Goal: Task Accomplishment & Management: Complete application form

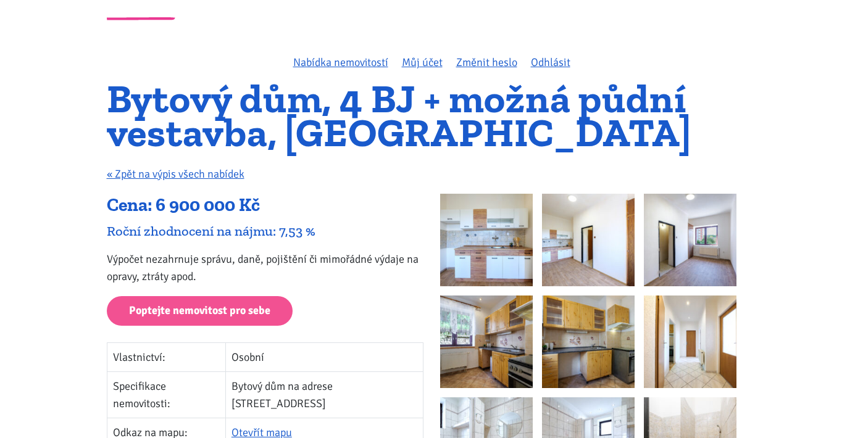
scroll to position [54, 0]
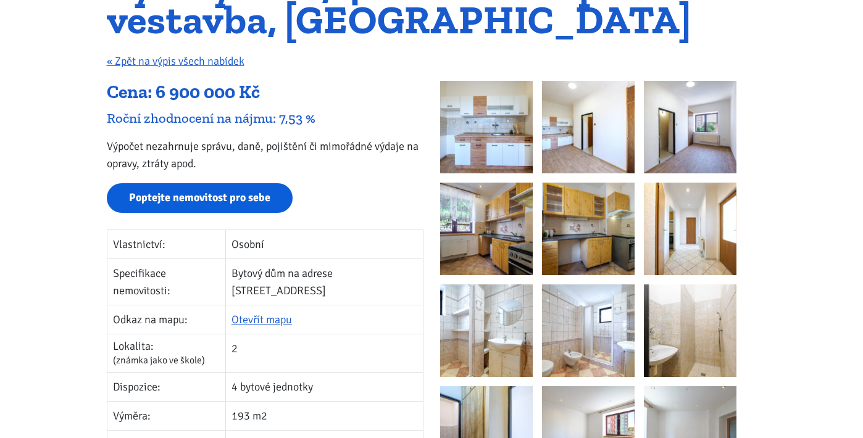
click at [203, 200] on link "Poptejte nemovitost pro sebe" at bounding box center [200, 198] width 186 height 30
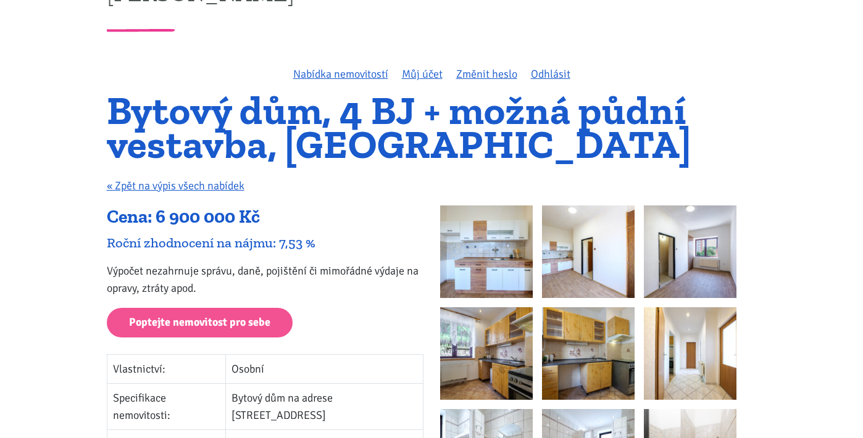
scroll to position [44, 0]
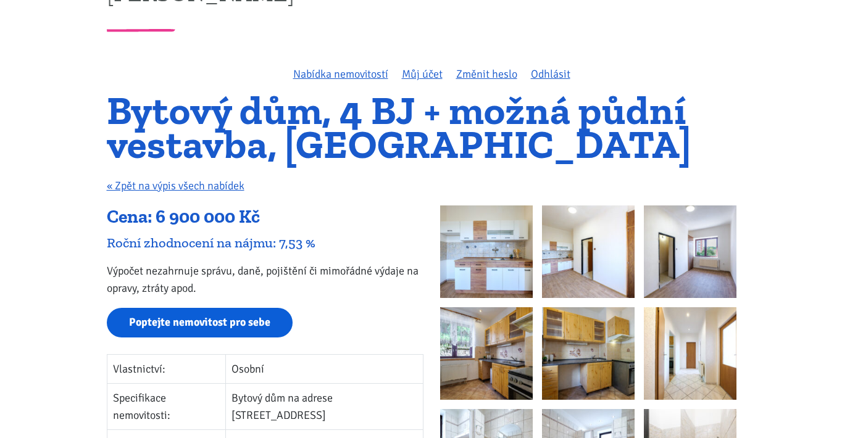
click at [203, 323] on link "Poptejte nemovitost pro sebe" at bounding box center [200, 323] width 186 height 30
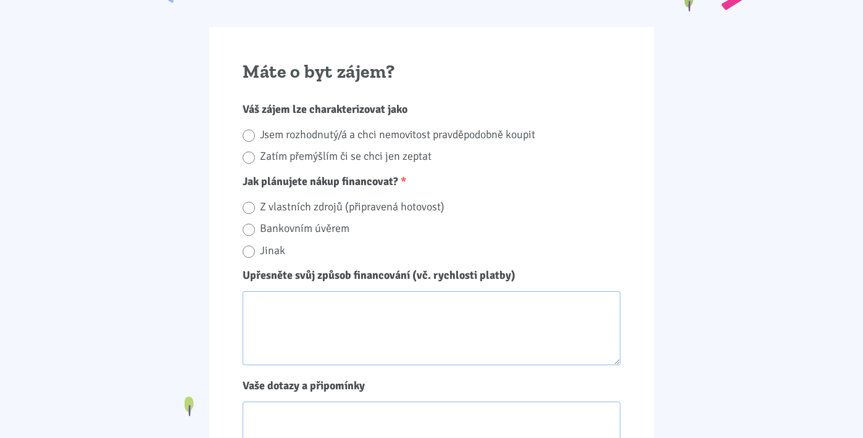
scroll to position [1646, 0]
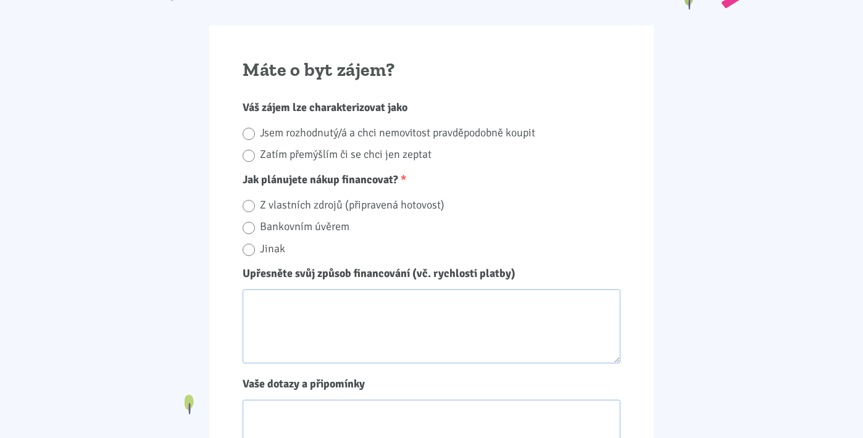
click at [303, 225] on label "Bankovním úvěrem" at bounding box center [440, 226] width 361 height 19
click at [255, 225] on input "Bankovním úvěrem" at bounding box center [249, 228] width 12 height 17
radio input "true"
click at [307, 129] on label "Jsem rozhodnutý/á a chci nemovitost pravděpodobně koupit" at bounding box center [440, 132] width 361 height 19
click at [255, 129] on input "Jsem rozhodnutý/á a chci nemovitost pravděpodobně koupit" at bounding box center [249, 134] width 12 height 17
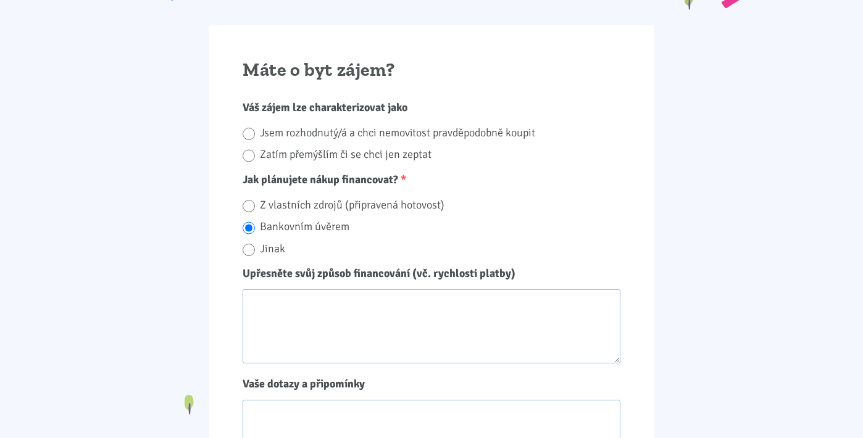
radio input "true"
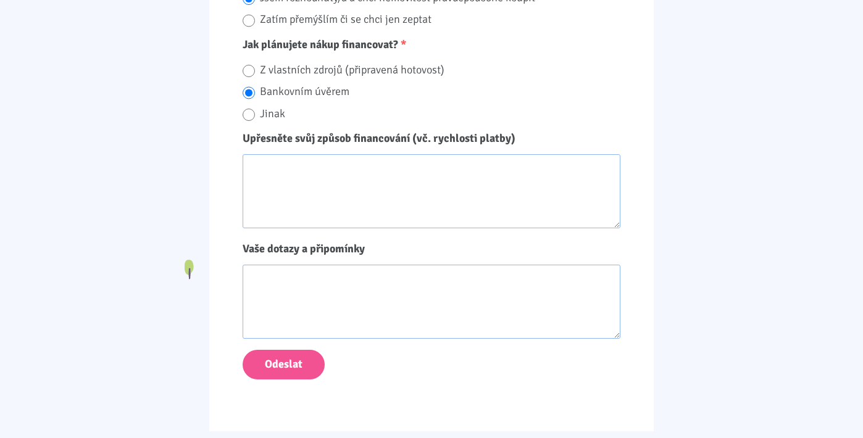
scroll to position [1781, 0]
click at [293, 370] on button "Odeslat" at bounding box center [284, 365] width 82 height 30
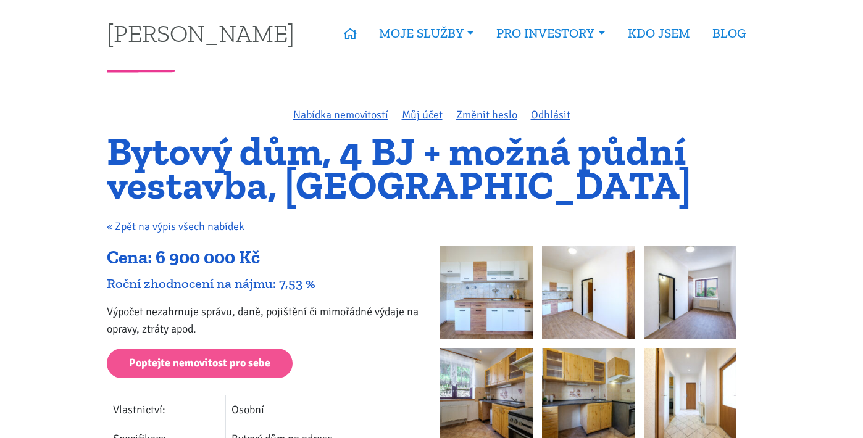
scroll to position [27, 0]
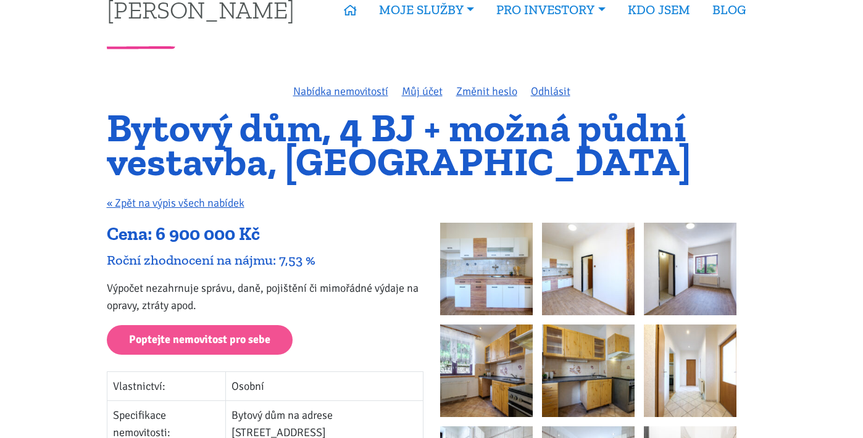
click at [522, 287] on img at bounding box center [486, 269] width 93 height 93
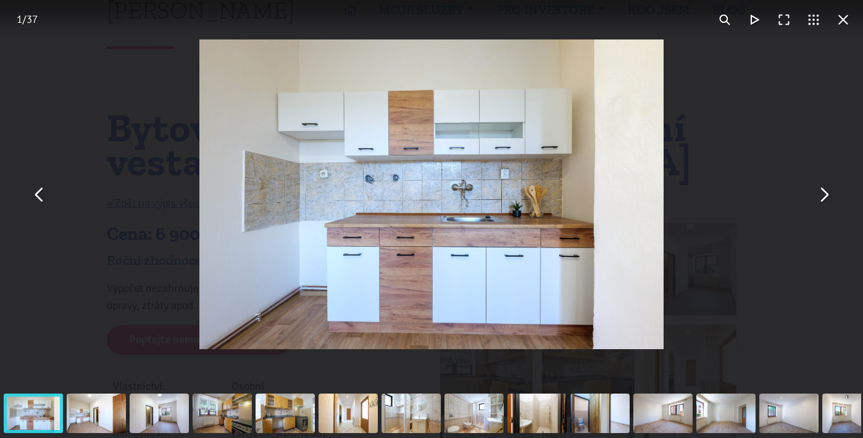
click at [827, 202] on button "You can close this modal content with the ESC key" at bounding box center [824, 195] width 30 height 30
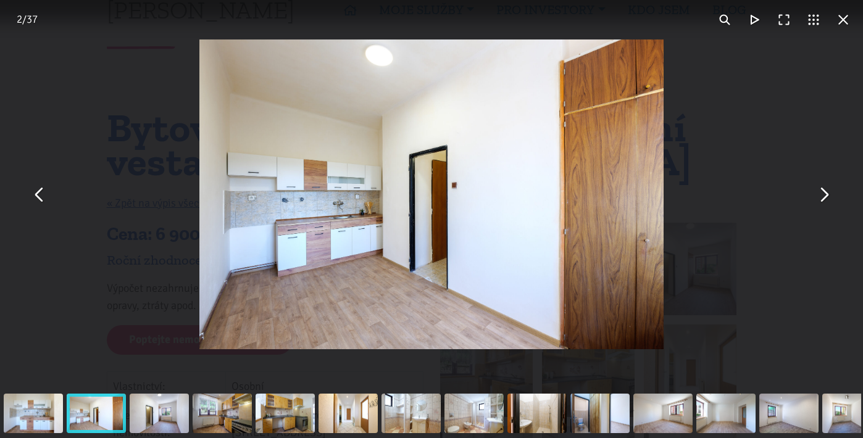
click at [827, 202] on button "You can close this modal content with the ESC key" at bounding box center [824, 195] width 30 height 30
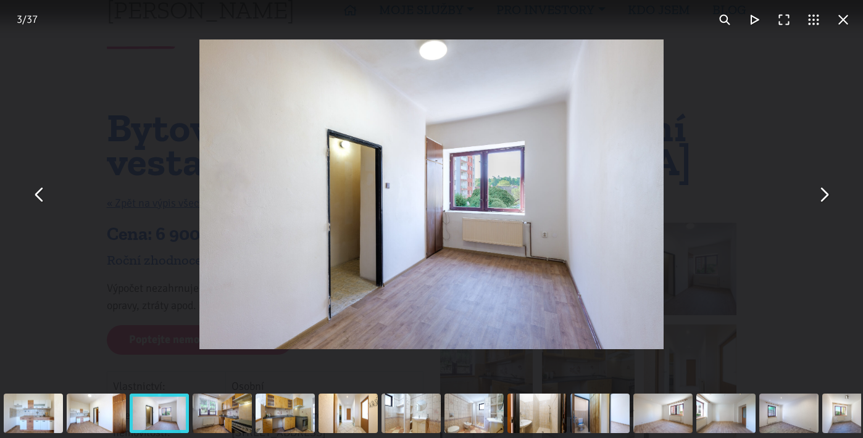
click at [827, 202] on button "You can close this modal content with the ESC key" at bounding box center [824, 195] width 30 height 30
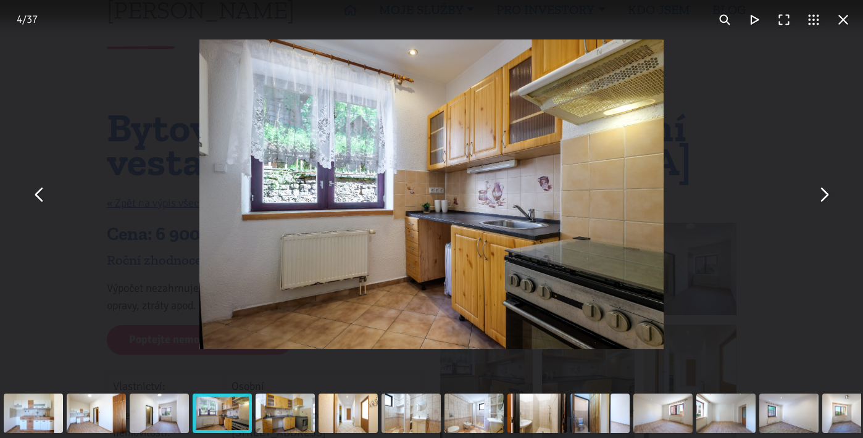
click at [827, 202] on button "You can close this modal content with the ESC key" at bounding box center [824, 195] width 30 height 30
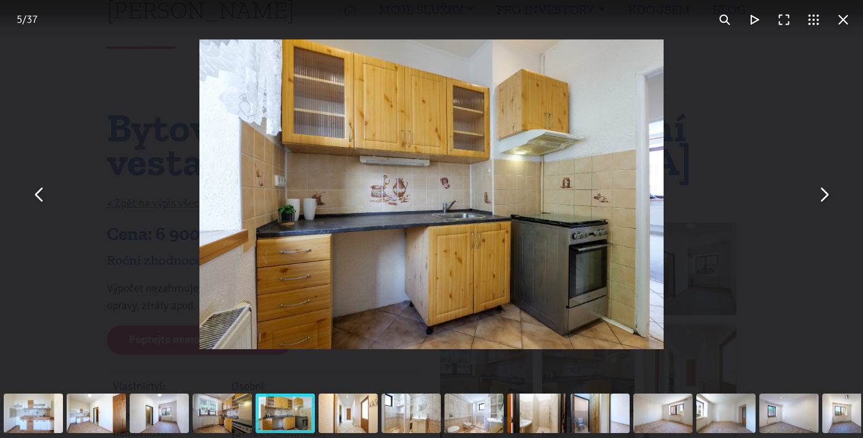
click at [827, 202] on button "You can close this modal content with the ESC key" at bounding box center [824, 195] width 30 height 30
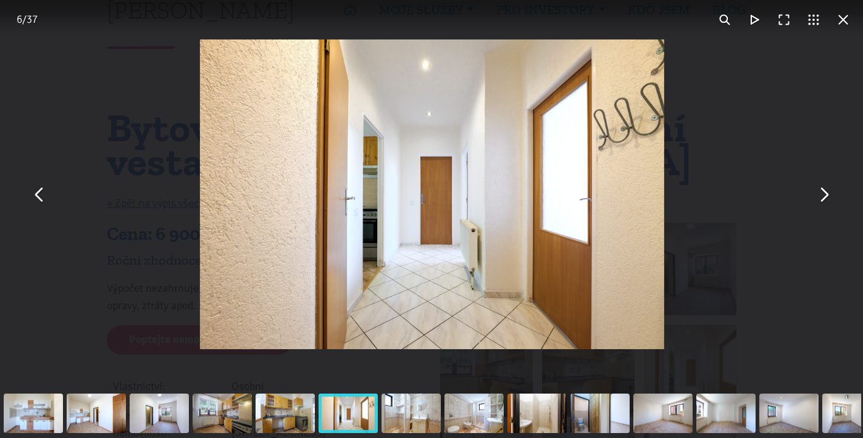
click at [827, 202] on button "You can close this modal content with the ESC key" at bounding box center [824, 195] width 30 height 30
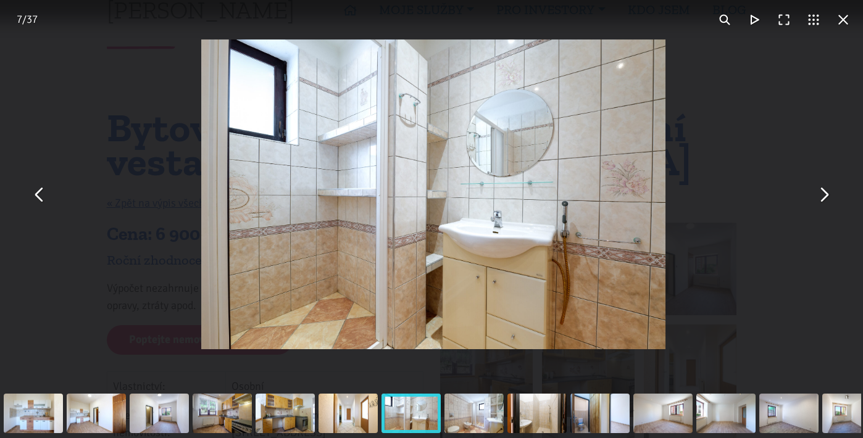
click at [827, 202] on button "You can close this modal content with the ESC key" at bounding box center [824, 195] width 30 height 30
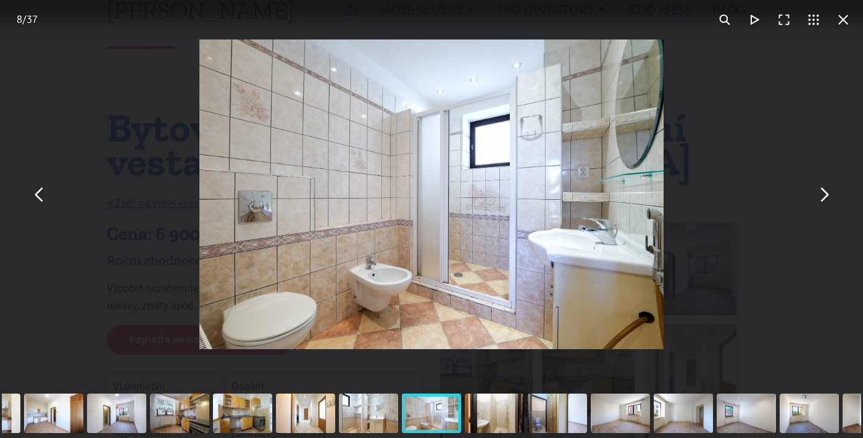
click at [827, 202] on button "You can close this modal content with the ESC key" at bounding box center [824, 195] width 30 height 30
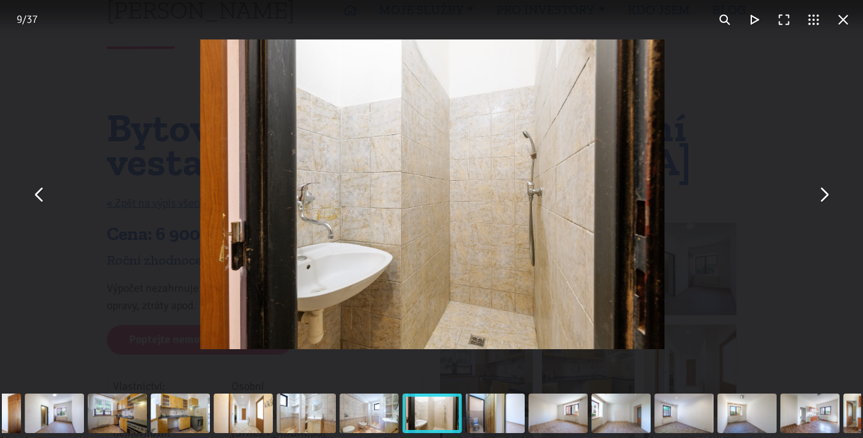
click at [827, 202] on button "You can close this modal content with the ESC key" at bounding box center [824, 195] width 30 height 30
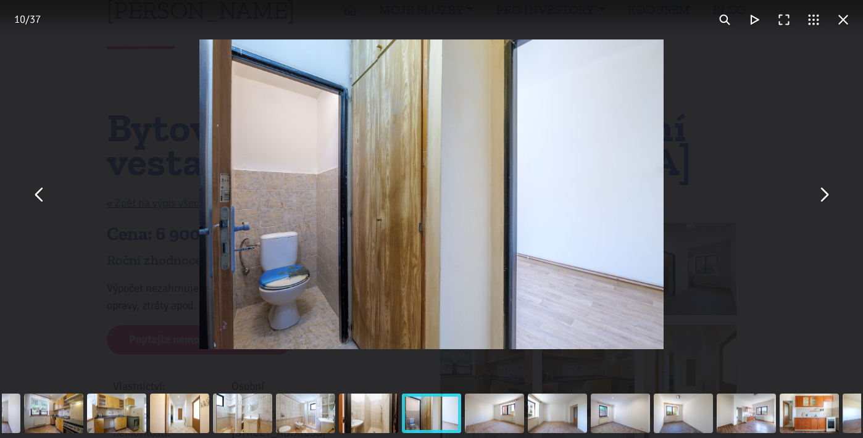
click at [46, 206] on button "You can close this modal content with the ESC key" at bounding box center [40, 195] width 30 height 30
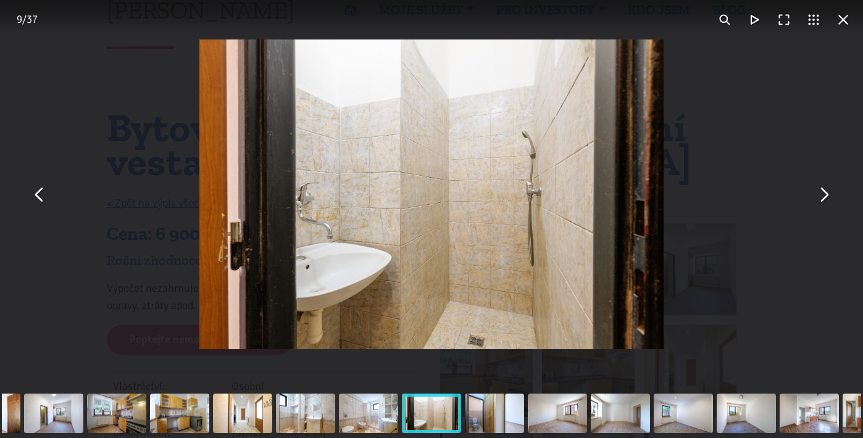
click at [828, 196] on button "You can close this modal content with the ESC key" at bounding box center [824, 195] width 30 height 30
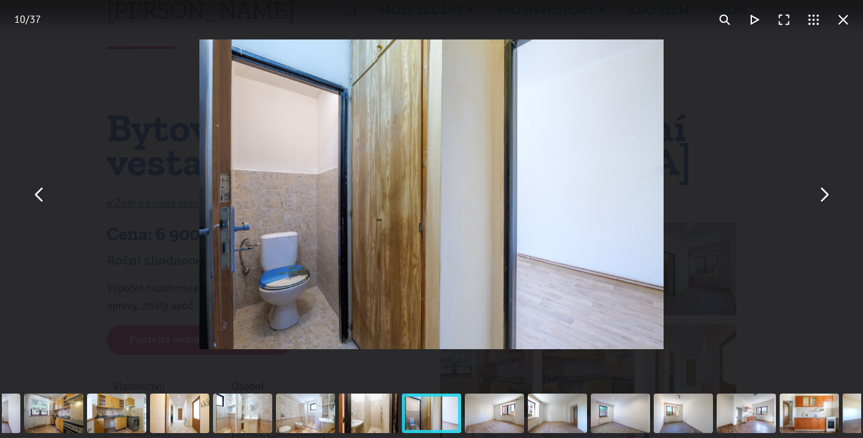
click at [828, 196] on button "You can close this modal content with the ESC key" at bounding box center [824, 195] width 30 height 30
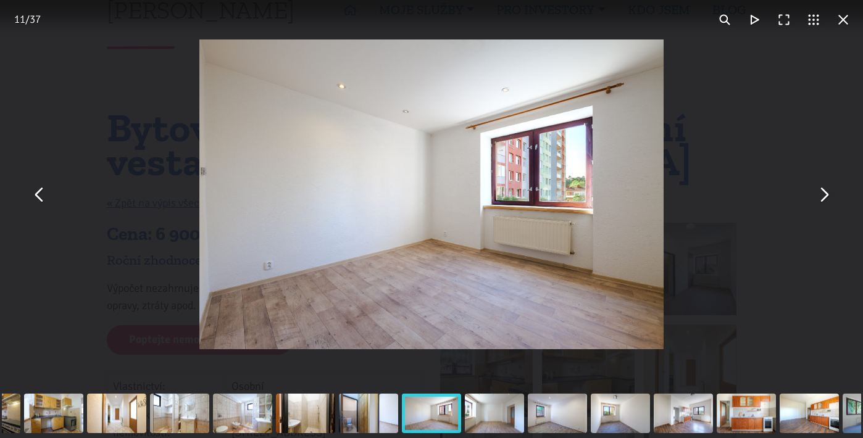
click at [828, 196] on button "You can close this modal content with the ESC key" at bounding box center [824, 195] width 30 height 30
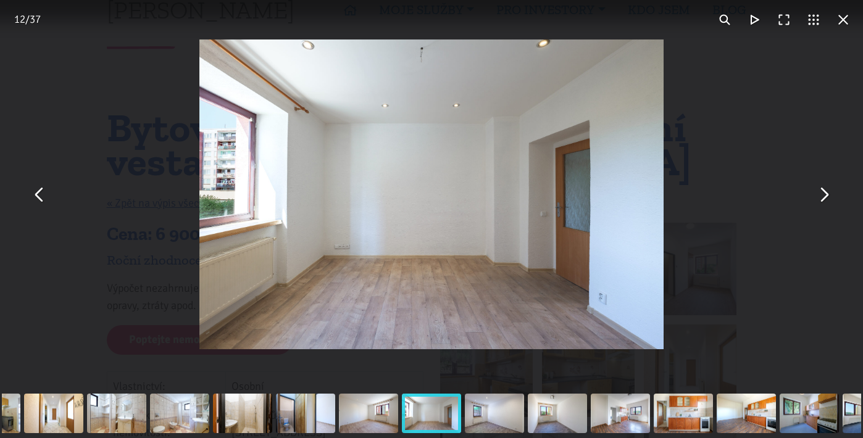
click at [828, 196] on button "You can close this modal content with the ESC key" at bounding box center [824, 195] width 30 height 30
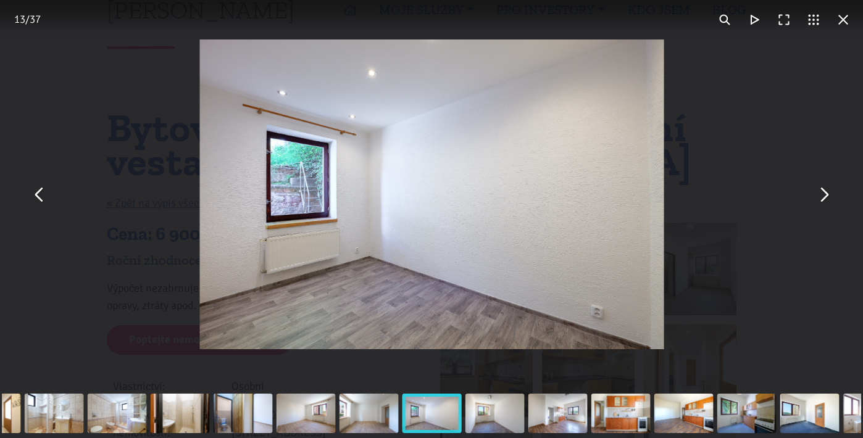
click at [828, 196] on button "You can close this modal content with the ESC key" at bounding box center [824, 195] width 30 height 30
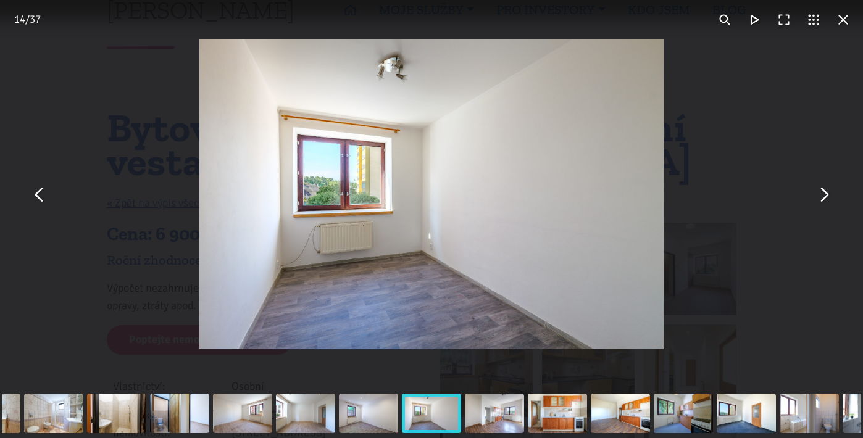
click at [31, 197] on button "You can close this modal content with the ESC key" at bounding box center [40, 195] width 30 height 30
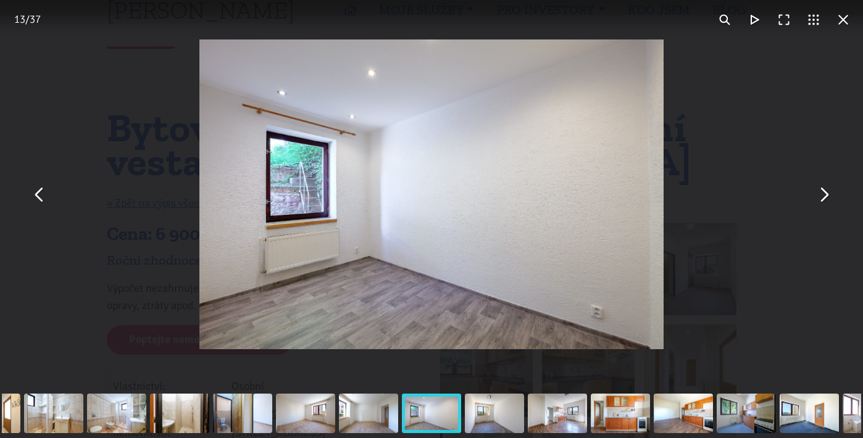
click at [309, 201] on img "You can close this modal content with the ESC key" at bounding box center [431, 195] width 464 height 310
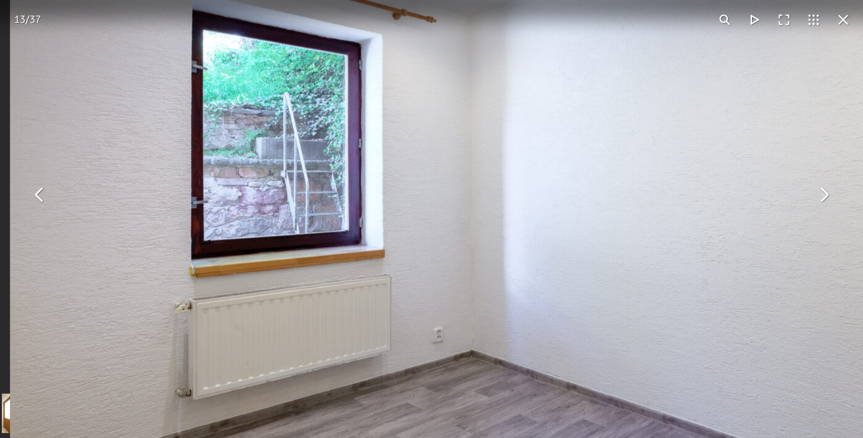
click at [309, 201] on img "You can close this modal content with the ESC key" at bounding box center [642, 183] width 1265 height 844
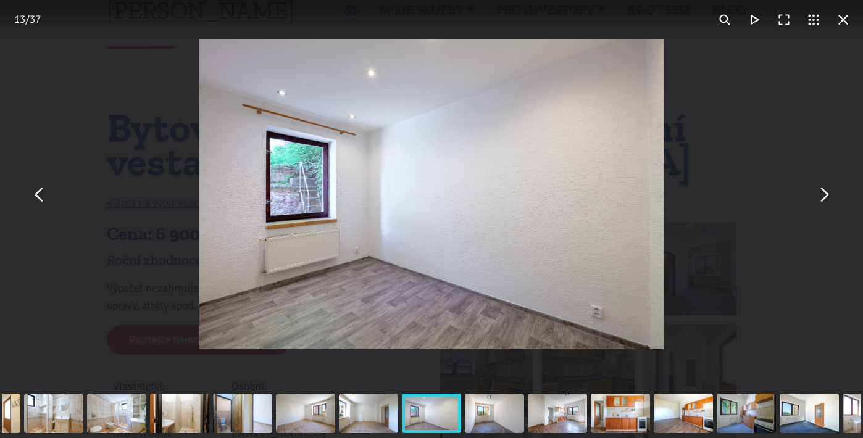
click at [834, 202] on button "You can close this modal content with the ESC key" at bounding box center [824, 195] width 30 height 30
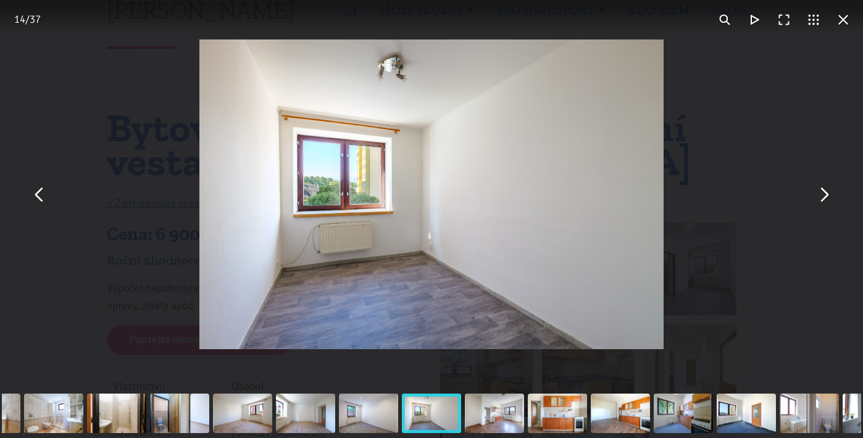
click at [834, 202] on button "You can close this modal content with the ESC key" at bounding box center [824, 195] width 30 height 30
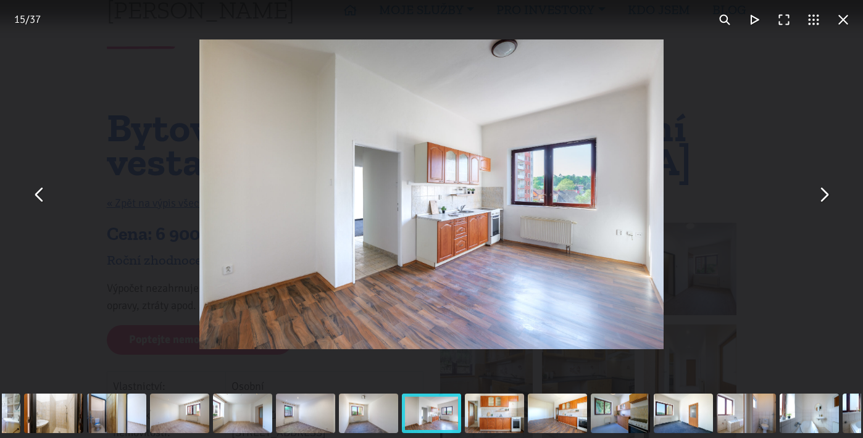
click at [834, 202] on button "You can close this modal content with the ESC key" at bounding box center [824, 195] width 30 height 30
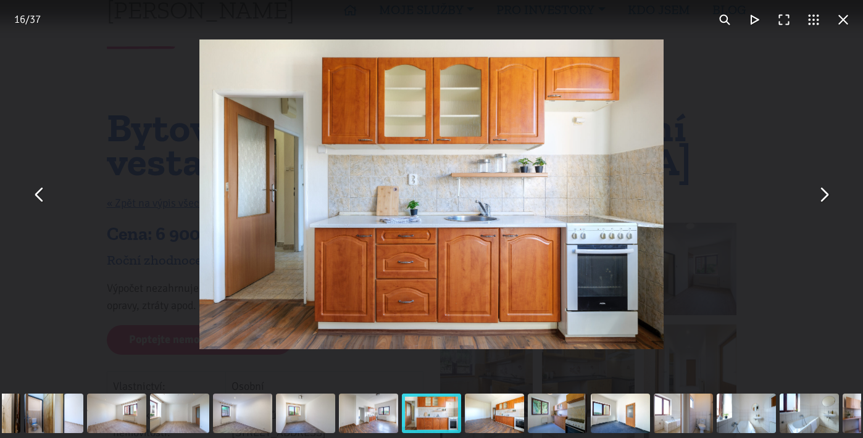
click at [834, 202] on button "You can close this modal content with the ESC key" at bounding box center [824, 195] width 30 height 30
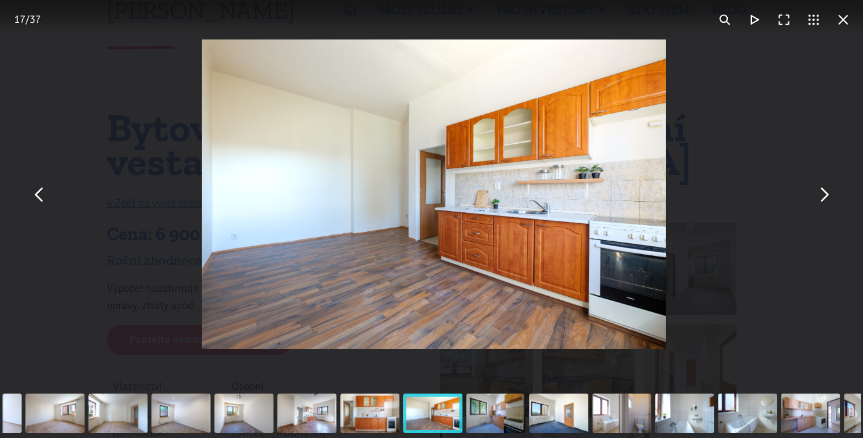
click at [832, 203] on button "You can close this modal content with the ESC key" at bounding box center [824, 195] width 30 height 30
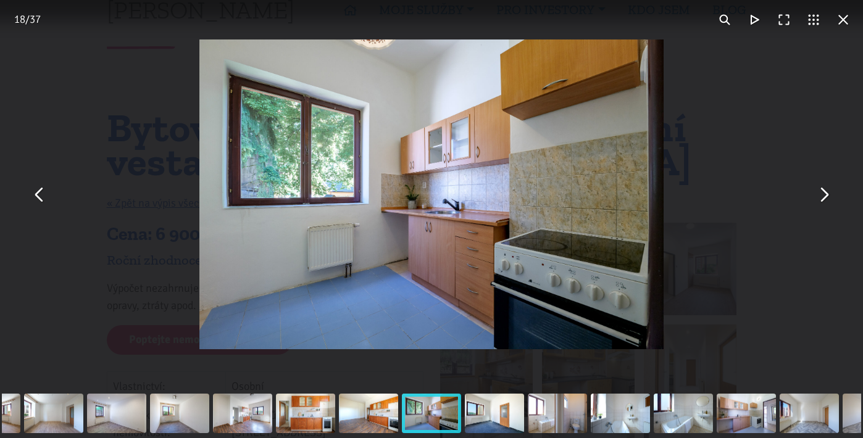
click at [388, 289] on img "You can close this modal content with the ESC key" at bounding box center [431, 195] width 464 height 310
click at [829, 202] on button "You can close this modal content with the ESC key" at bounding box center [824, 195] width 30 height 30
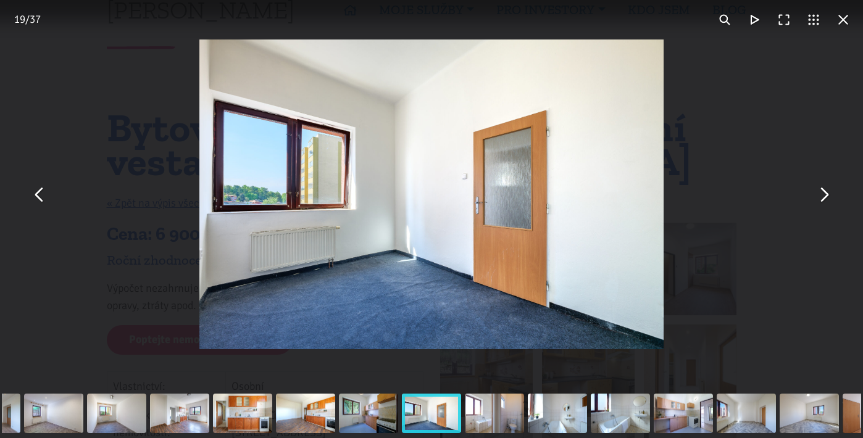
click at [438, 287] on img "You can close this modal content with the ESC key" at bounding box center [431, 195] width 464 height 310
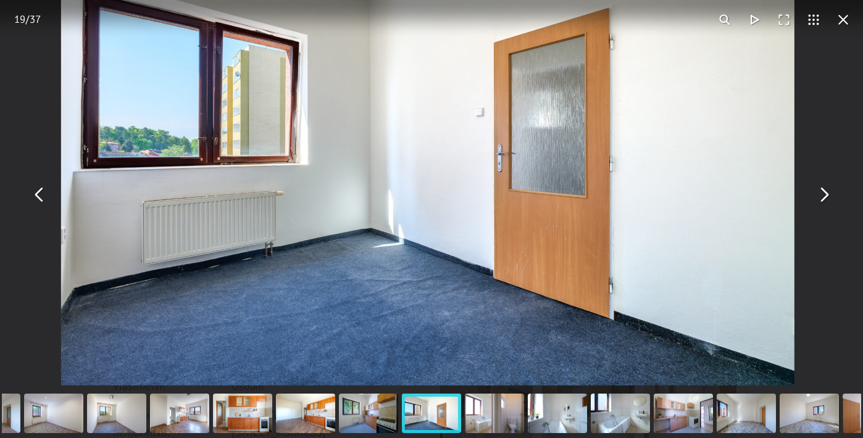
click at [826, 203] on button "You can close this modal content with the ESC key" at bounding box center [824, 195] width 30 height 30
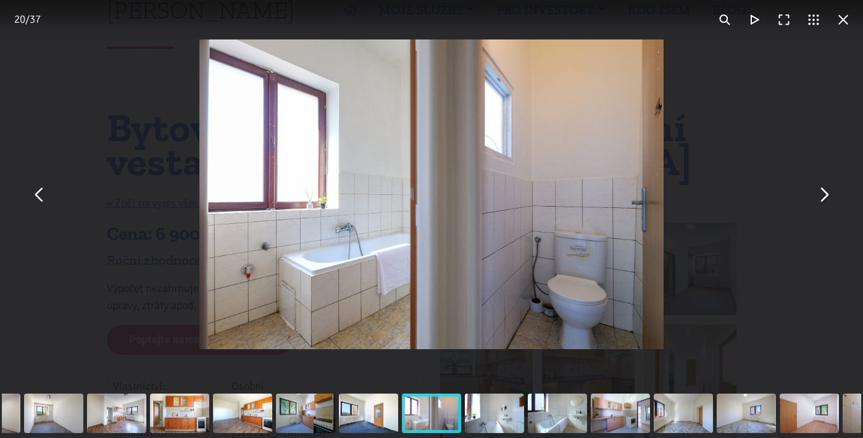
click at [363, 249] on img "You can close this modal content with the ESC key" at bounding box center [431, 195] width 464 height 310
click at [840, 201] on div "You can close this modal content with the ESC key" at bounding box center [431, 194] width 863 height 389
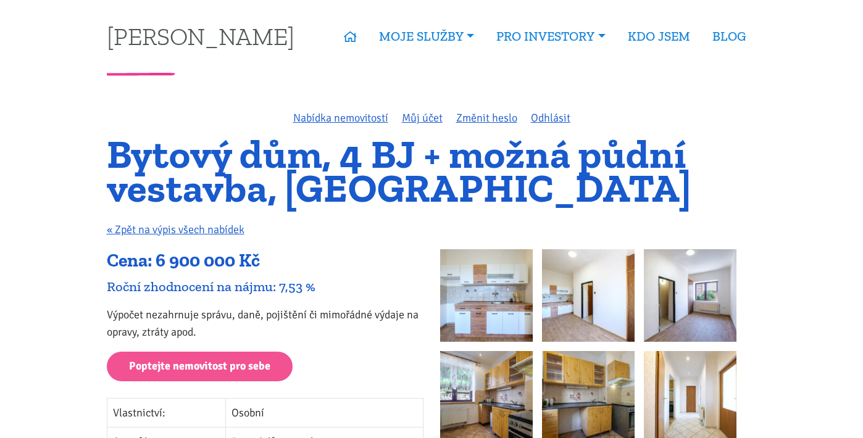
scroll to position [0, 0]
